Goal: Task Accomplishment & Management: Use online tool/utility

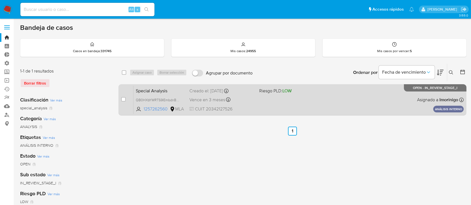
click at [281, 102] on div "Special Analysis QB0HXbYWRTS9IEmbdnBBmWOH 1257262560 MLA Riesgo PLD: LOW Creado…" at bounding box center [299, 100] width 330 height 28
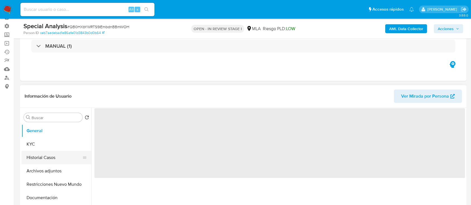
select select "10"
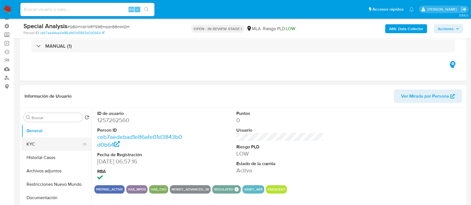
scroll to position [74, 0]
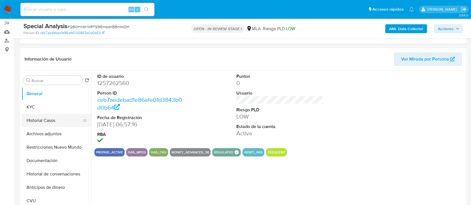
click at [55, 117] on button "Historial Casos" at bounding box center [54, 120] width 65 height 13
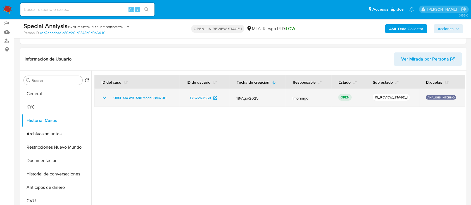
click at [103, 96] on icon "Mostrar/Ocultar" at bounding box center [104, 98] width 7 height 7
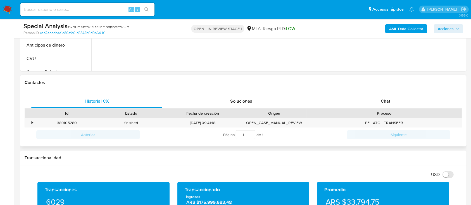
scroll to position [112, 0]
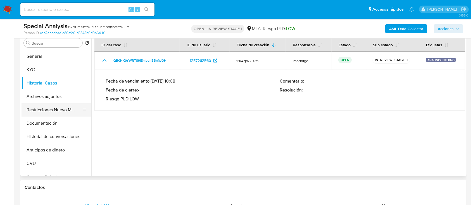
click at [44, 115] on button "Restricciones Nuevo Mundo" at bounding box center [54, 109] width 65 height 13
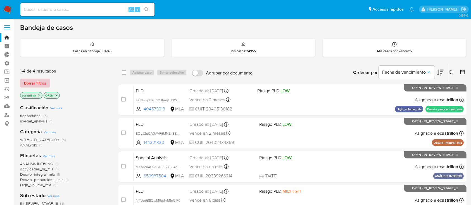
click at [28, 80] on span "Borrar filtros" at bounding box center [35, 83] width 22 height 8
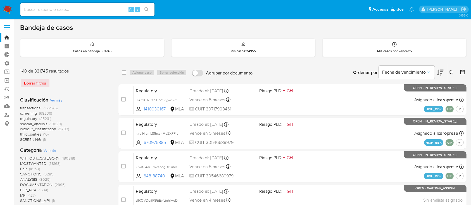
click at [65, 10] on input at bounding box center [87, 9] width 134 height 7
paste input "264422131"
type input "264422131"
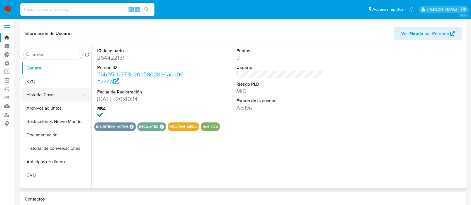
select select "10"
click at [42, 90] on button "Historial Casos" at bounding box center [54, 94] width 65 height 13
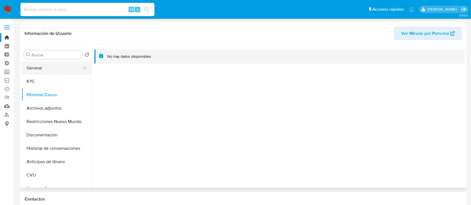
click at [53, 72] on button "General" at bounding box center [54, 67] width 65 height 13
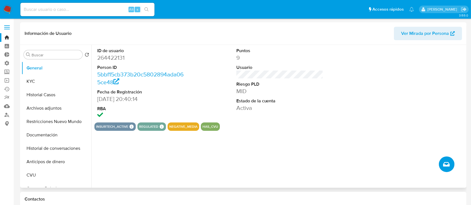
click at [452, 169] on button "Crear caso manual" at bounding box center [447, 165] width 16 height 16
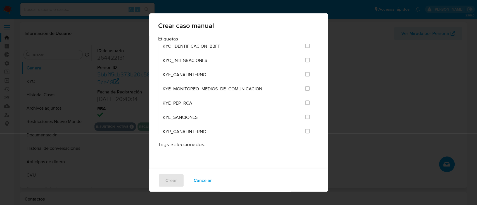
scroll to position [318, 0]
click at [208, 182] on span "Cancelar" at bounding box center [203, 181] width 18 height 12
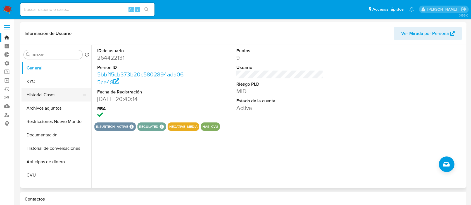
click at [37, 99] on button "Historial Casos" at bounding box center [54, 94] width 65 height 13
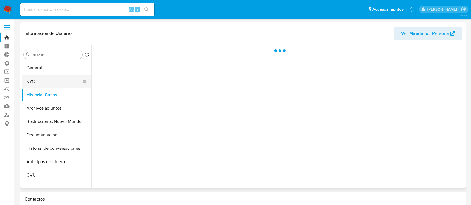
click at [35, 78] on button "KYC" at bounding box center [54, 81] width 65 height 13
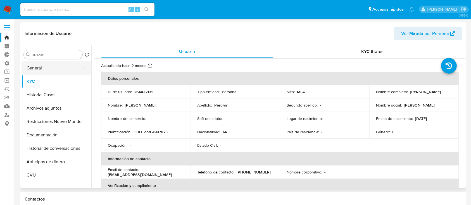
click at [31, 62] on button "General" at bounding box center [54, 67] width 65 height 13
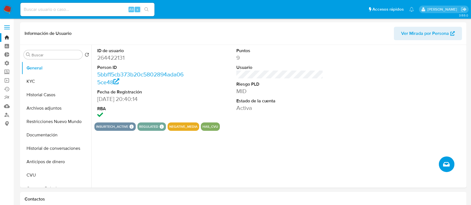
click at [444, 162] on icon "Crear caso manual" at bounding box center [446, 164] width 7 height 7
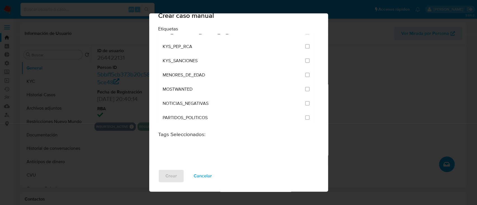
scroll to position [509, 0]
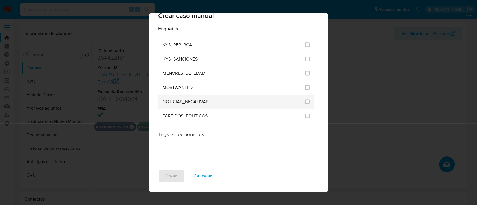
click at [228, 101] on div "NOTICIAS_NEGATIVAS" at bounding box center [232, 102] width 139 height 14
click at [305, 100] on input "2450" at bounding box center [307, 102] width 4 height 4
checkbox input "true"
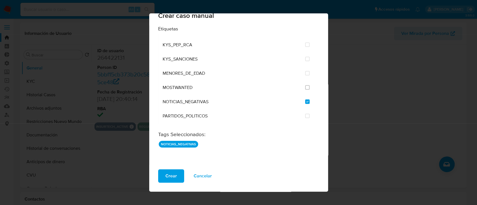
click at [168, 174] on span "Crear" at bounding box center [170, 176] width 11 height 12
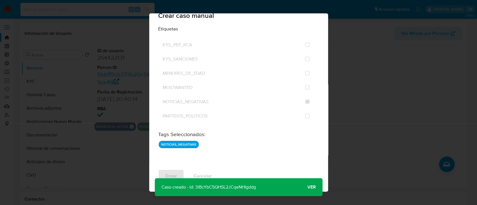
click at [311, 188] on span "Ver" at bounding box center [311, 188] width 8 height 0
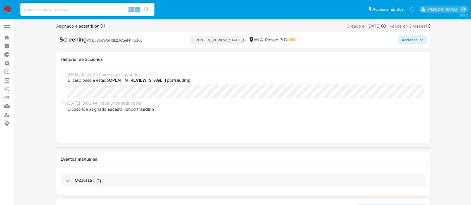
click at [117, 38] on span "# 3iBcYbC5QHSL2JCqeNHIgddg" at bounding box center [115, 40] width 56 height 6
select select "10"
click at [117, 38] on span "# 3iBcYbC5QHSL2JCqeNHIgddg" at bounding box center [115, 40] width 56 height 6
copy span "3iBcYbC5QHSL2JCqeNHIgddg"
click at [7, 35] on link "Bandeja" at bounding box center [33, 37] width 67 height 9
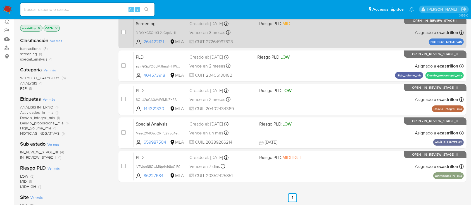
scroll to position [68, 0]
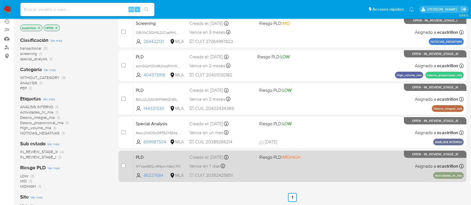
click at [270, 168] on div "PLD NTVqe68IQwM9ptIn1t8eClP0 86227684 MLA Riesgo PLD: MIDHIGH Creado el: [DATE]…" at bounding box center [299, 166] width 330 height 28
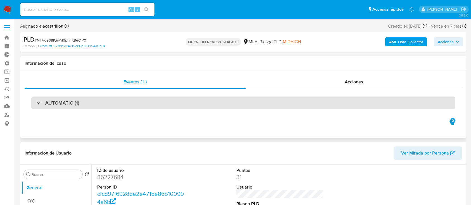
select select "10"
click at [176, 105] on div "AUTOMATIC (1)" at bounding box center [243, 103] width 424 height 13
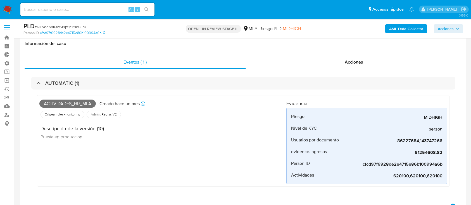
scroll to position [122, 0]
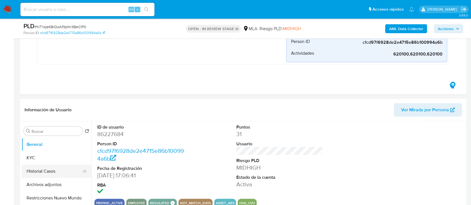
click at [34, 171] on button "Historial Casos" at bounding box center [54, 171] width 65 height 13
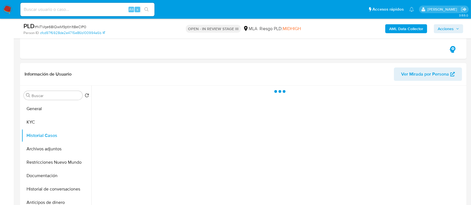
scroll to position [152, 0]
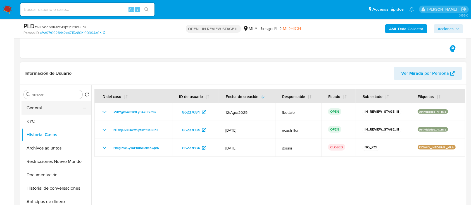
click at [36, 112] on button "General" at bounding box center [54, 107] width 65 height 13
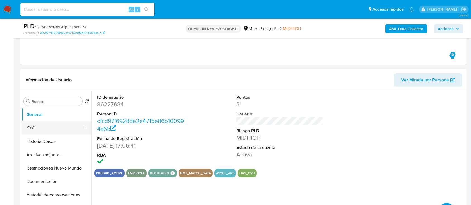
click at [33, 132] on button "KYC" at bounding box center [54, 128] width 65 height 13
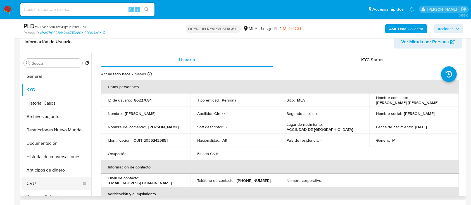
scroll to position [189, 0]
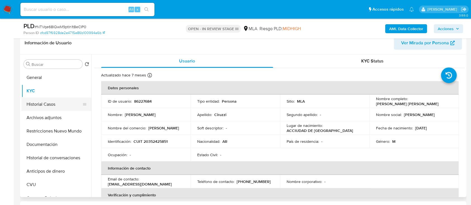
click at [45, 106] on button "Historial Casos" at bounding box center [54, 104] width 65 height 13
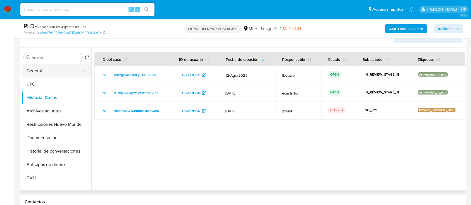
click at [41, 66] on button "General" at bounding box center [54, 70] width 65 height 13
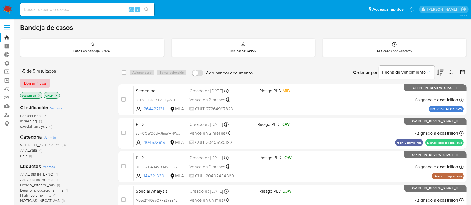
click at [26, 80] on span "Borrar filtros" at bounding box center [35, 83] width 22 height 8
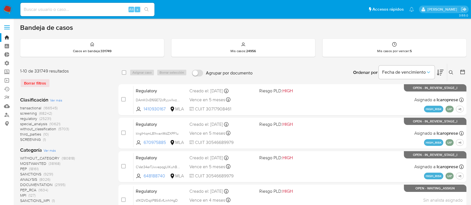
click at [42, 14] on div "Alt s" at bounding box center [87, 9] width 134 height 13
click at [44, 7] on input at bounding box center [87, 9] width 134 height 7
paste input "tHEomljdOutf5ZnoawwBi6ce"
type input "tHEomljdOutf5ZnoawwBi6ce"
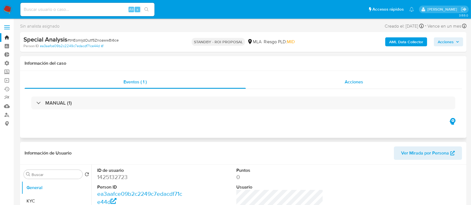
click at [337, 81] on div "Acciones" at bounding box center [354, 81] width 217 height 13
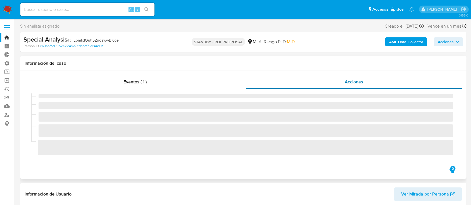
select select "10"
